Goal: Transaction & Acquisition: Purchase product/service

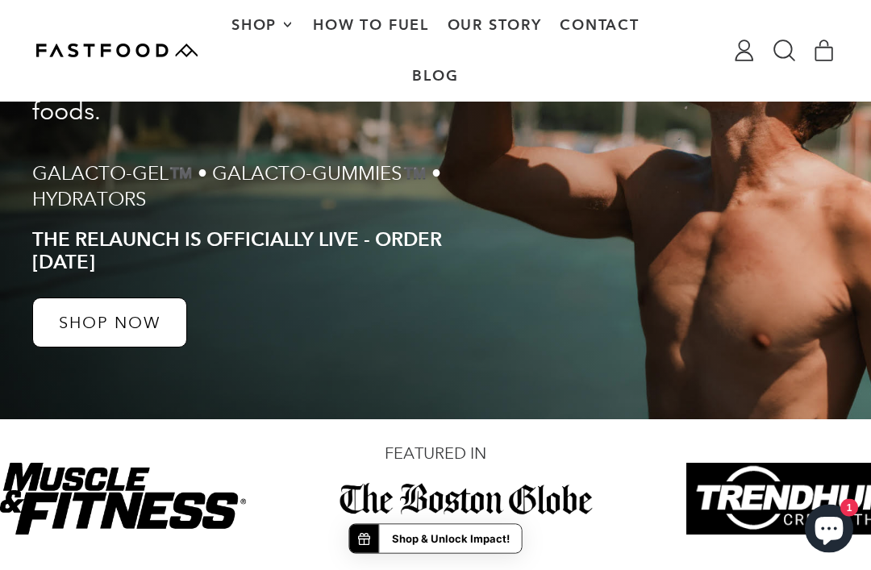
scroll to position [364, 0]
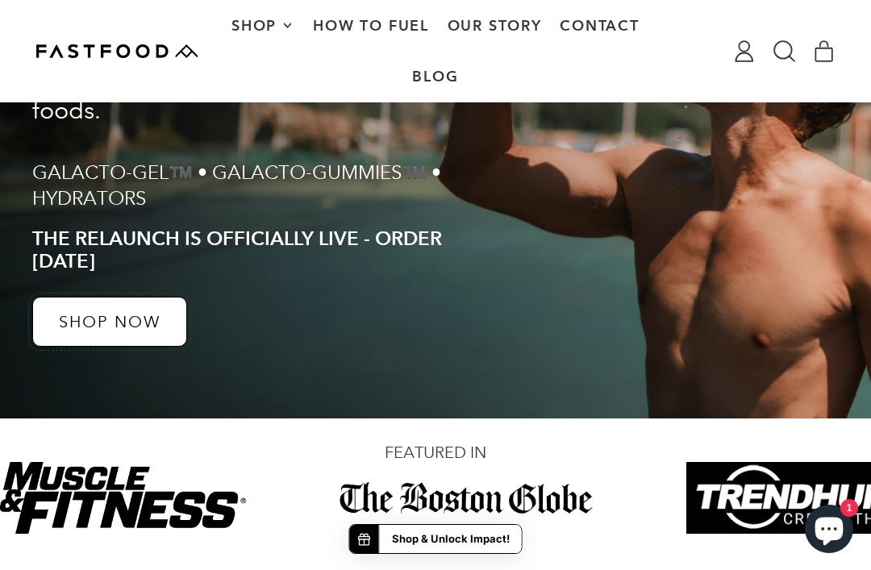
click at [140, 326] on p "SHOP NOW" at bounding box center [110, 322] width 102 height 16
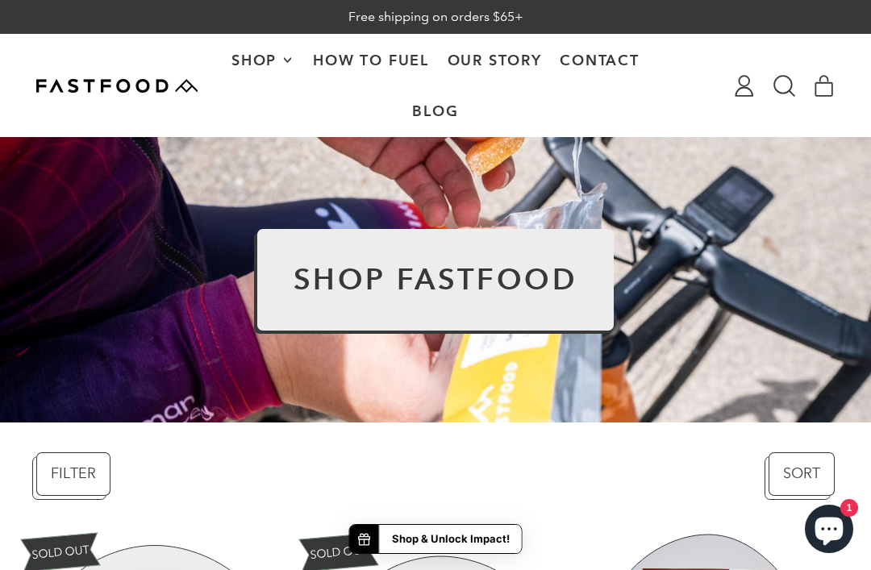
click at [460, 294] on h2 "SHOP FASTFOOD" at bounding box center [436, 279] width 285 height 29
click at [428, 294] on h2 "SHOP FASTFOOD" at bounding box center [436, 279] width 285 height 29
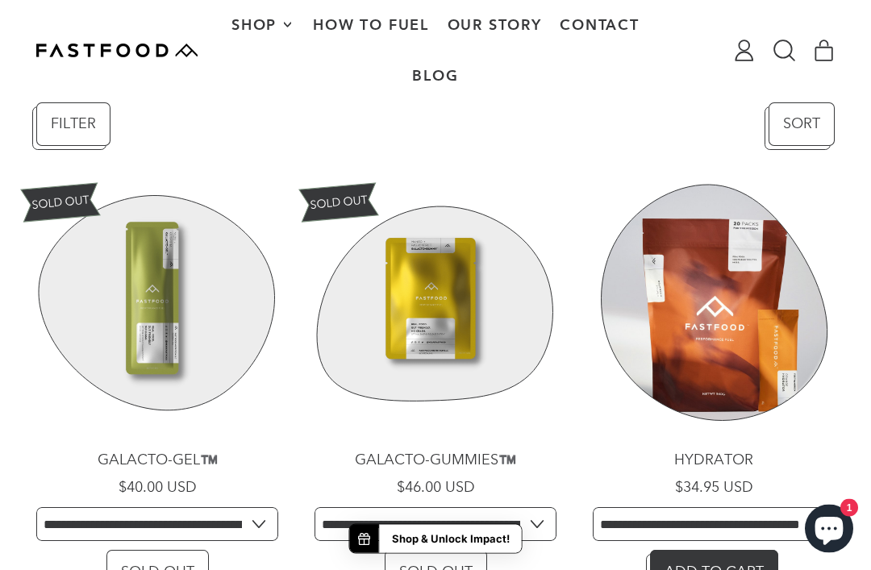
scroll to position [350, 0]
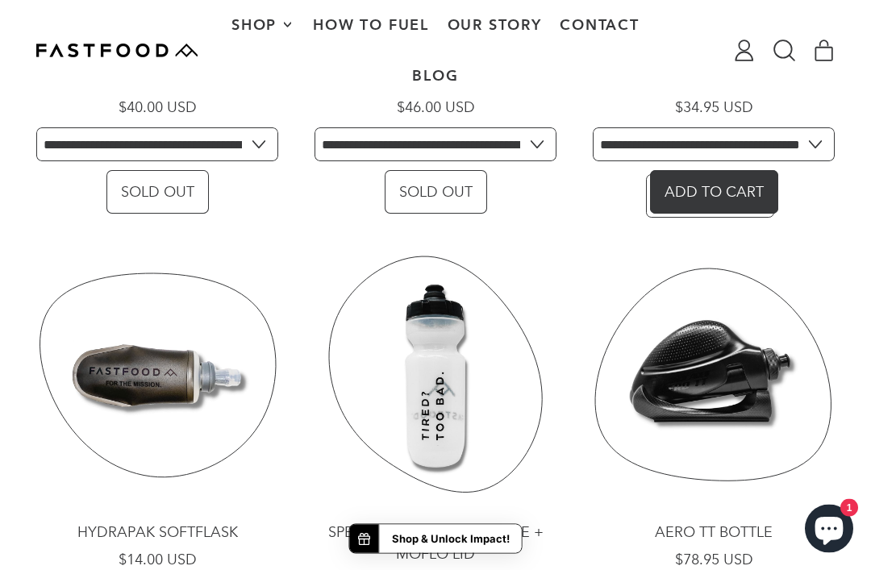
click at [390, 553] on div "Shop & Unlock Impact!" at bounding box center [450, 539] width 143 height 28
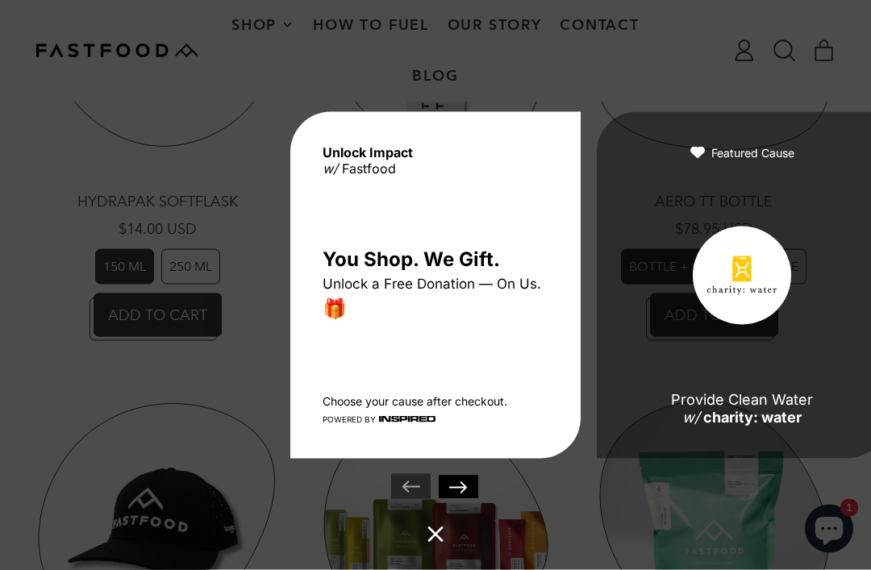
scroll to position [1062, 0]
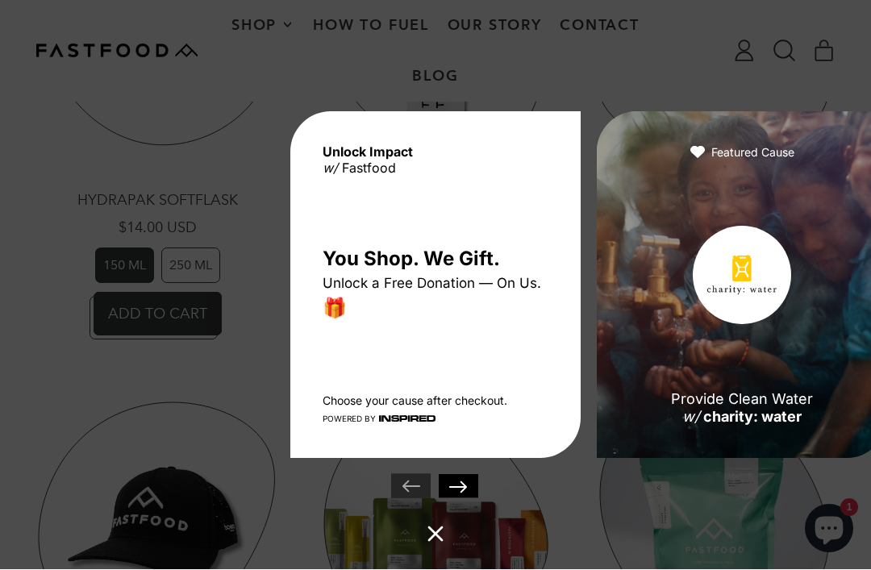
click at [765, 292] on img at bounding box center [741, 276] width 69 height 40
click at [647, 453] on div at bounding box center [742, 285] width 290 height 347
click at [471, 499] on img at bounding box center [459, 487] width 40 height 24
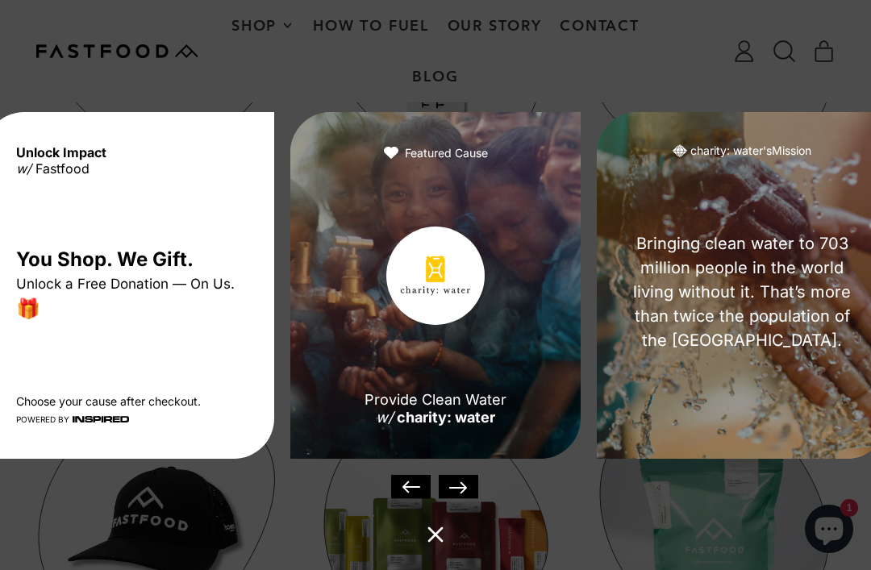
click at [477, 542] on div "Unlock Impact w/ Fastfood You Shop. We Gift. Unlock a Free Donation — On Us. 🎁 …" at bounding box center [435, 285] width 871 height 570
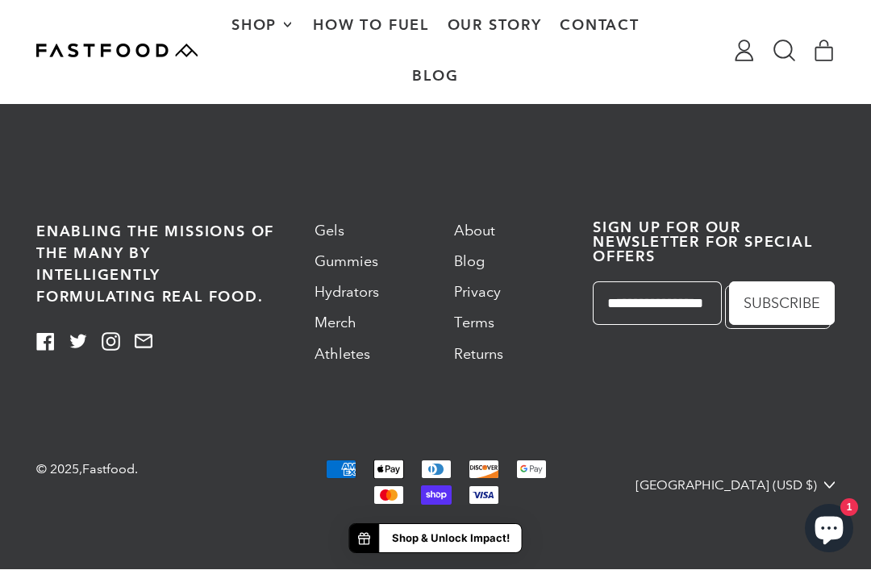
scroll to position [4683, 0]
